Goal: Navigation & Orientation: Find specific page/section

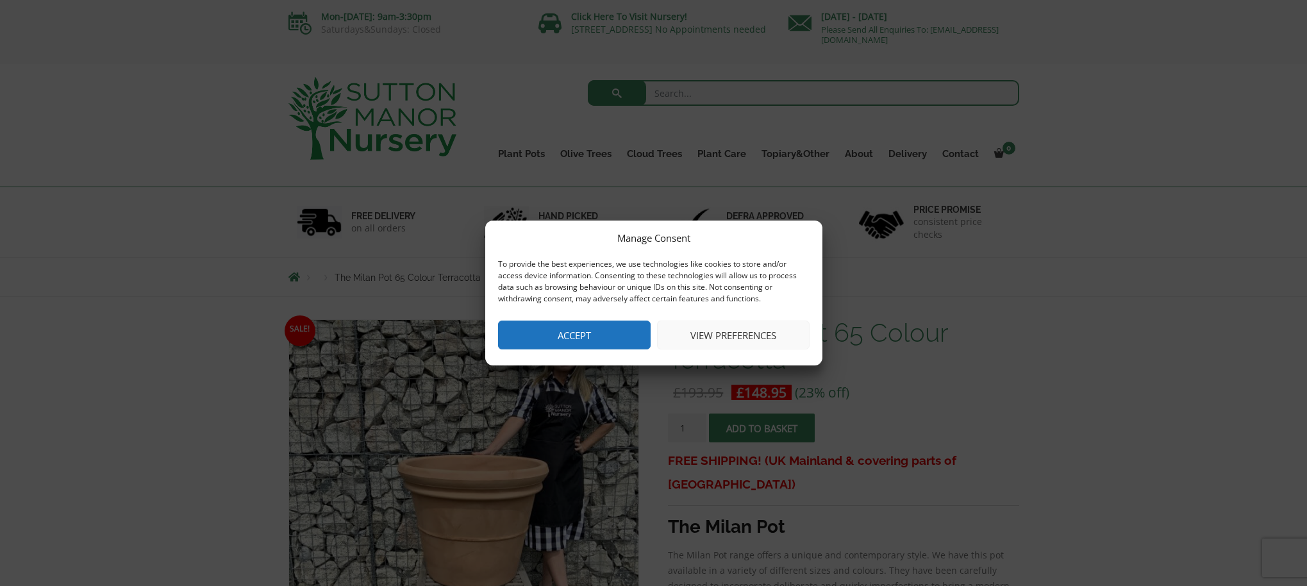
click at [559, 332] on button "Accept" at bounding box center [574, 335] width 153 height 29
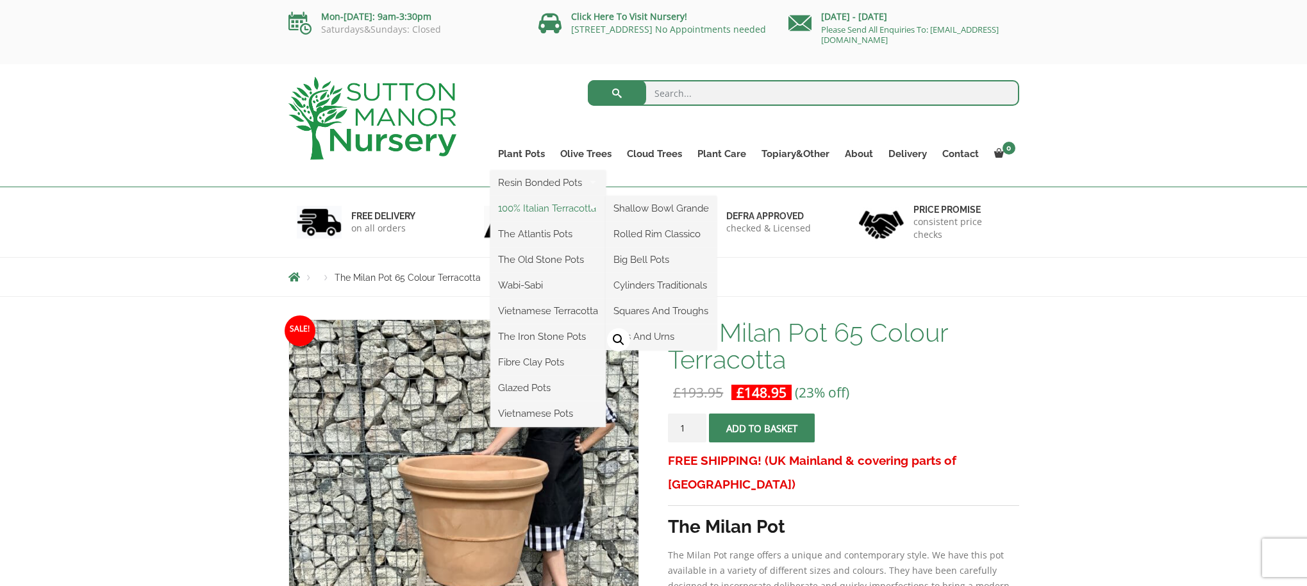
click at [539, 212] on link "100% Italian Terracotta" at bounding box center [548, 208] width 115 height 19
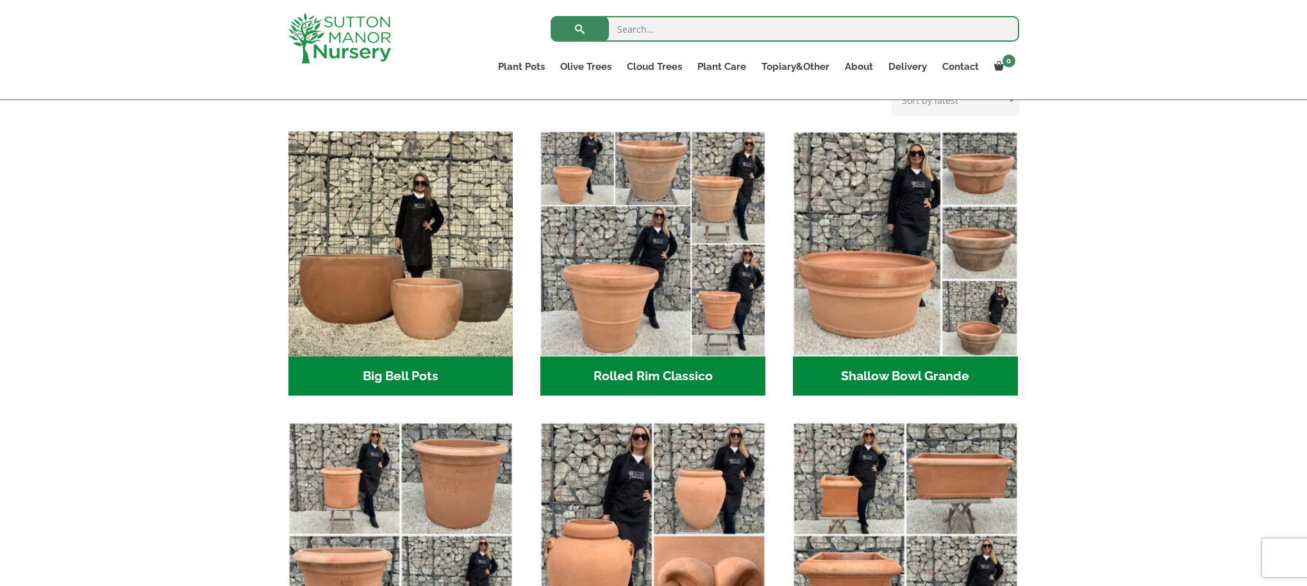
scroll to position [380, 0]
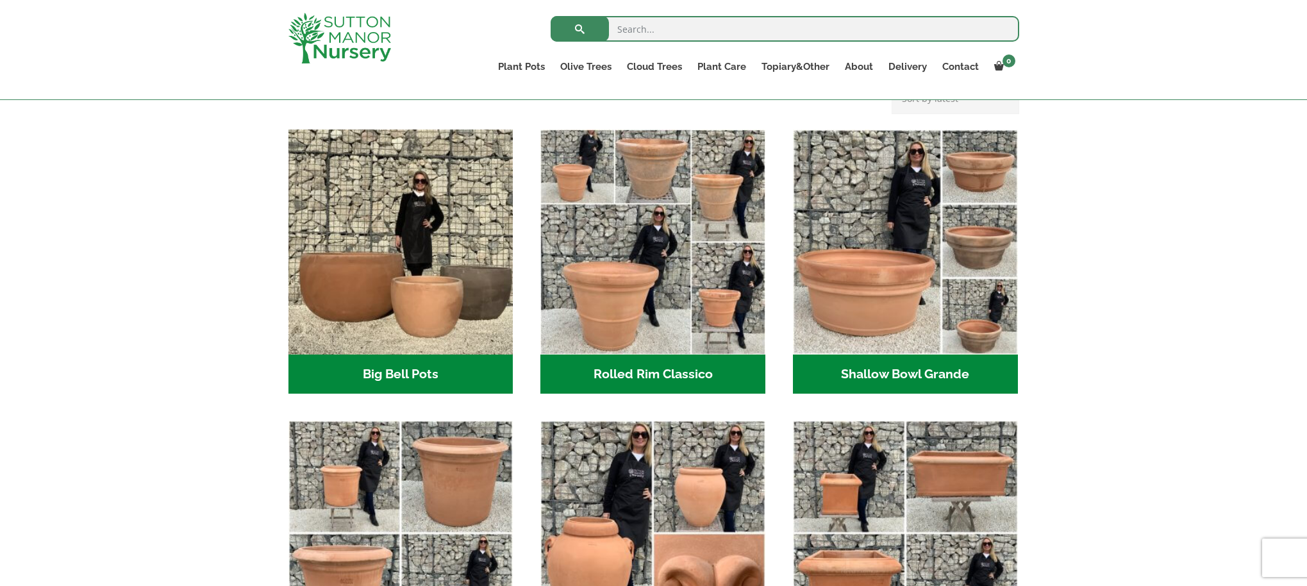
click at [687, 374] on h2 "Rolled Rim Classico (7)" at bounding box center [653, 375] width 225 height 40
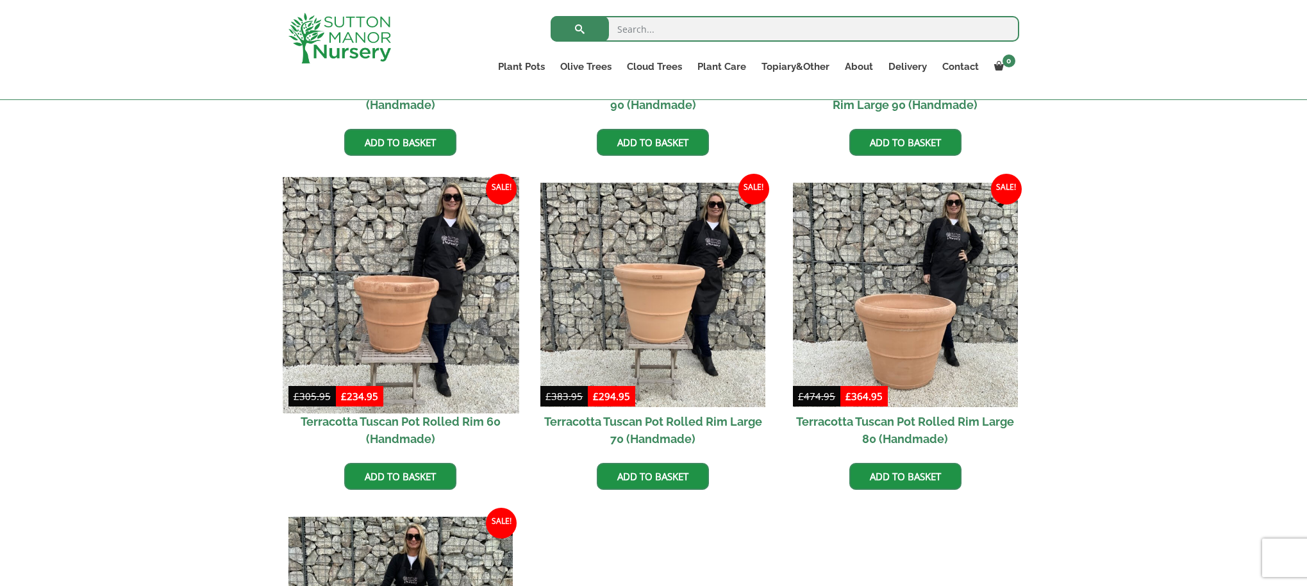
scroll to position [828, 0]
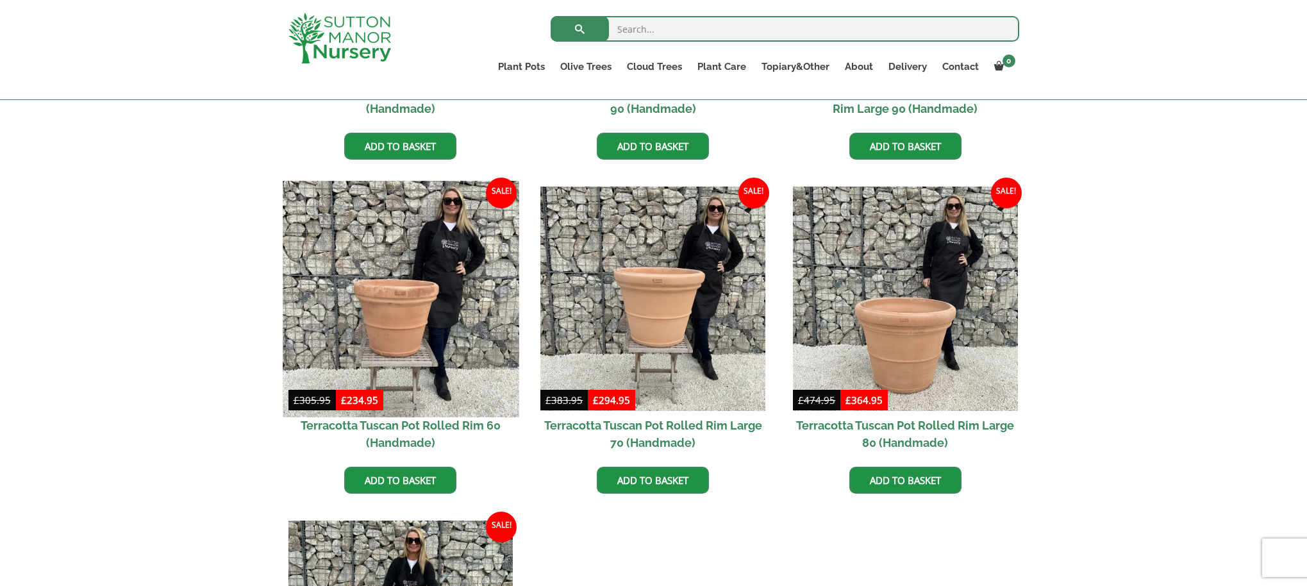
click at [398, 318] on img at bounding box center [401, 299] width 236 height 236
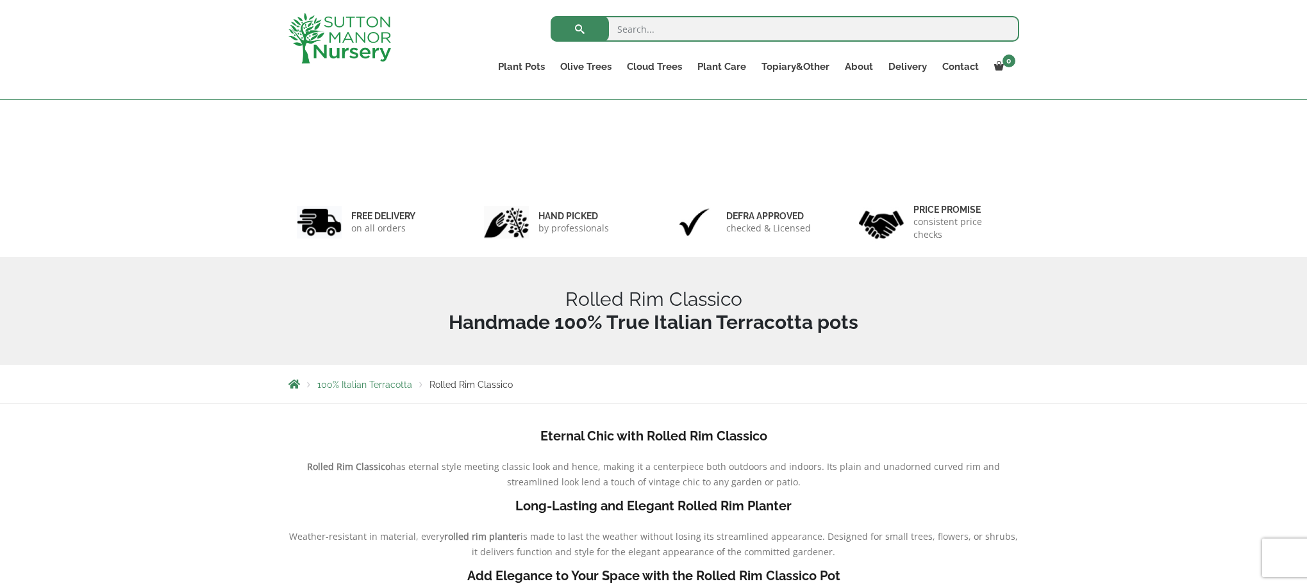
scroll to position [851, 0]
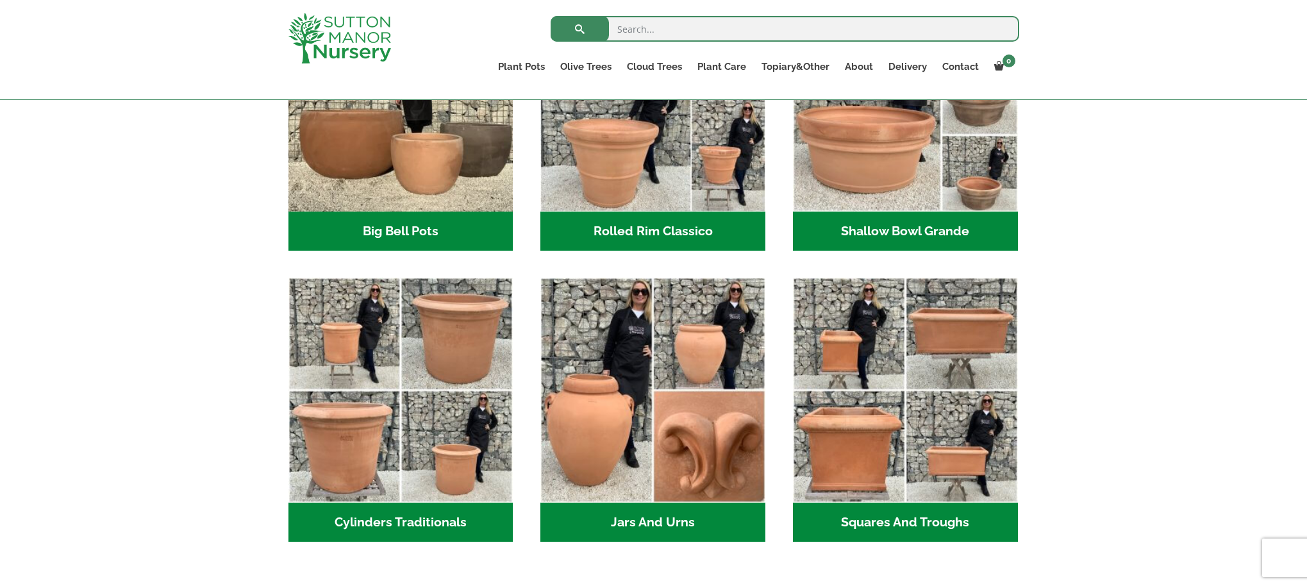
scroll to position [595, 0]
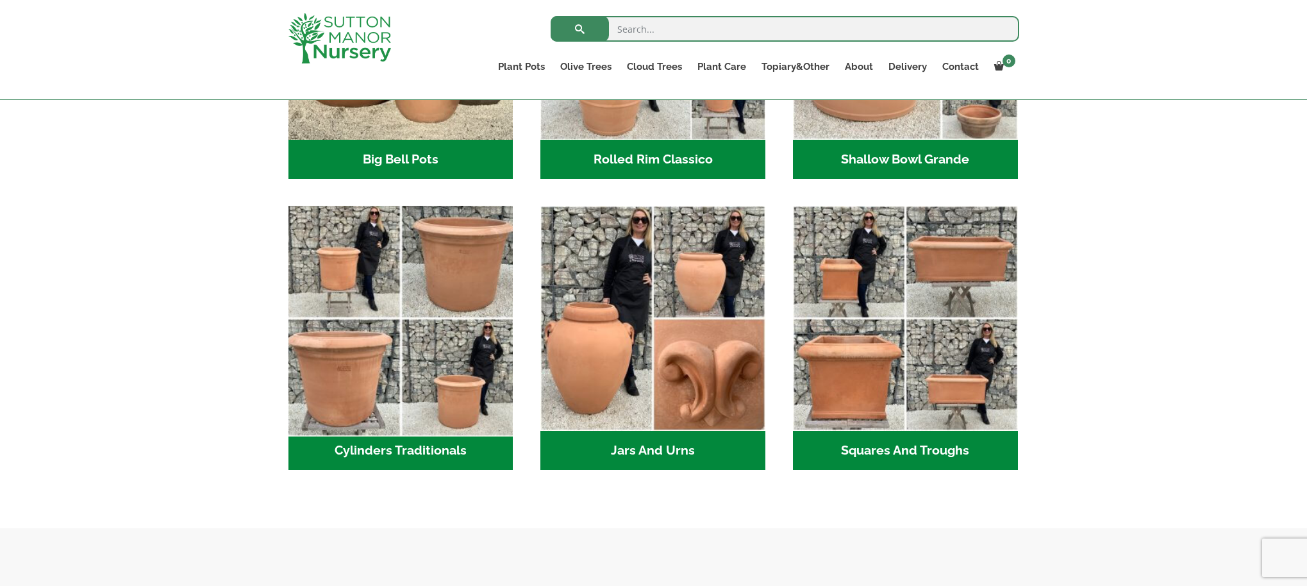
click at [450, 283] on img "Visit product category Cylinders Traditionals" at bounding box center [401, 319] width 236 height 236
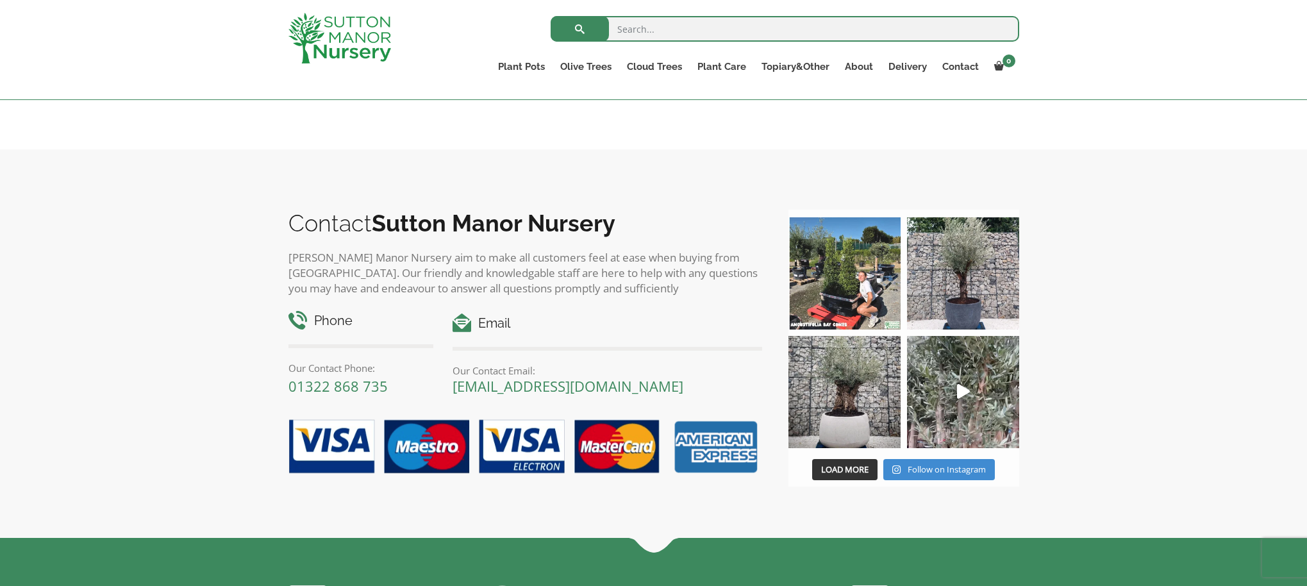
scroll to position [900, 0]
